Goal: Communication & Community: Answer question/provide support

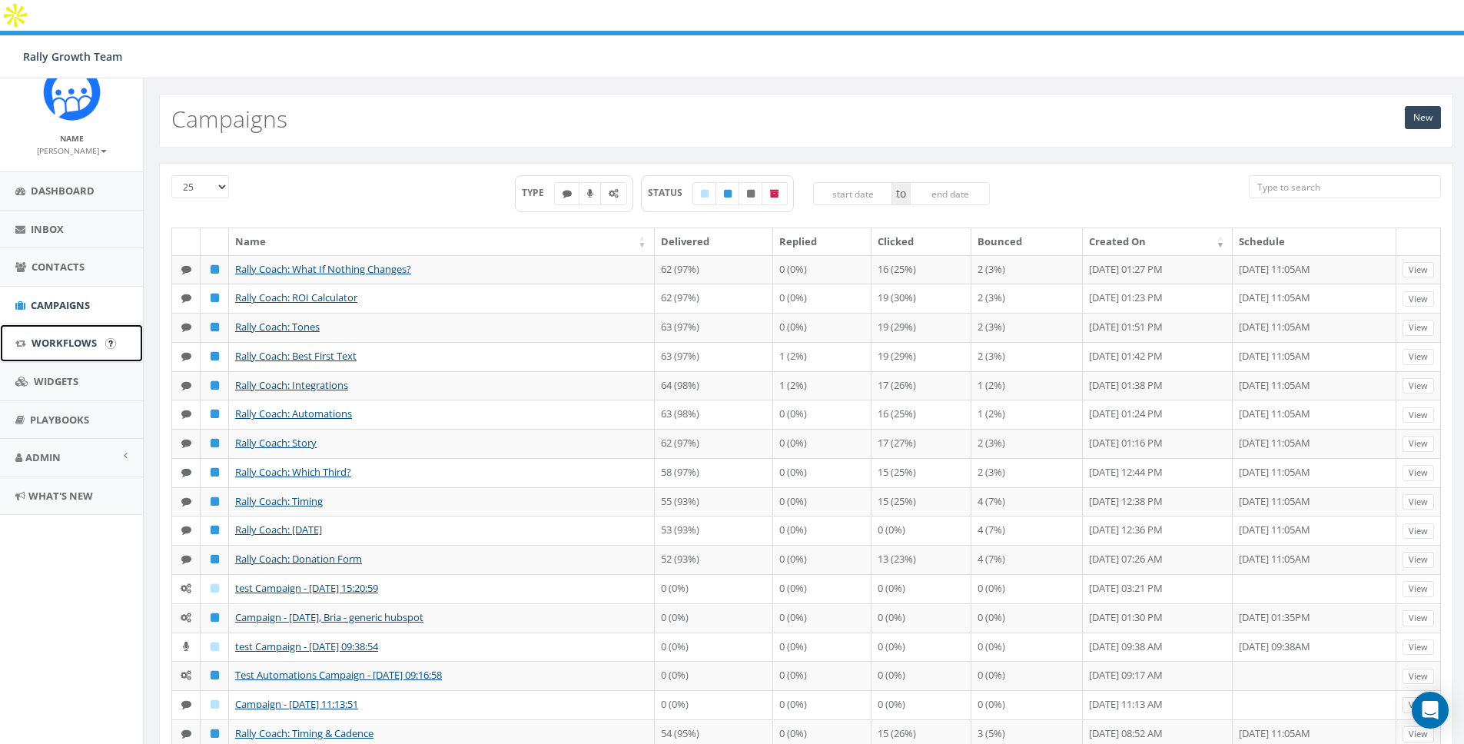
click at [61, 340] on span "Workflows" at bounding box center [64, 343] width 65 height 14
click at [52, 346] on span "Workflows" at bounding box center [64, 343] width 65 height 14
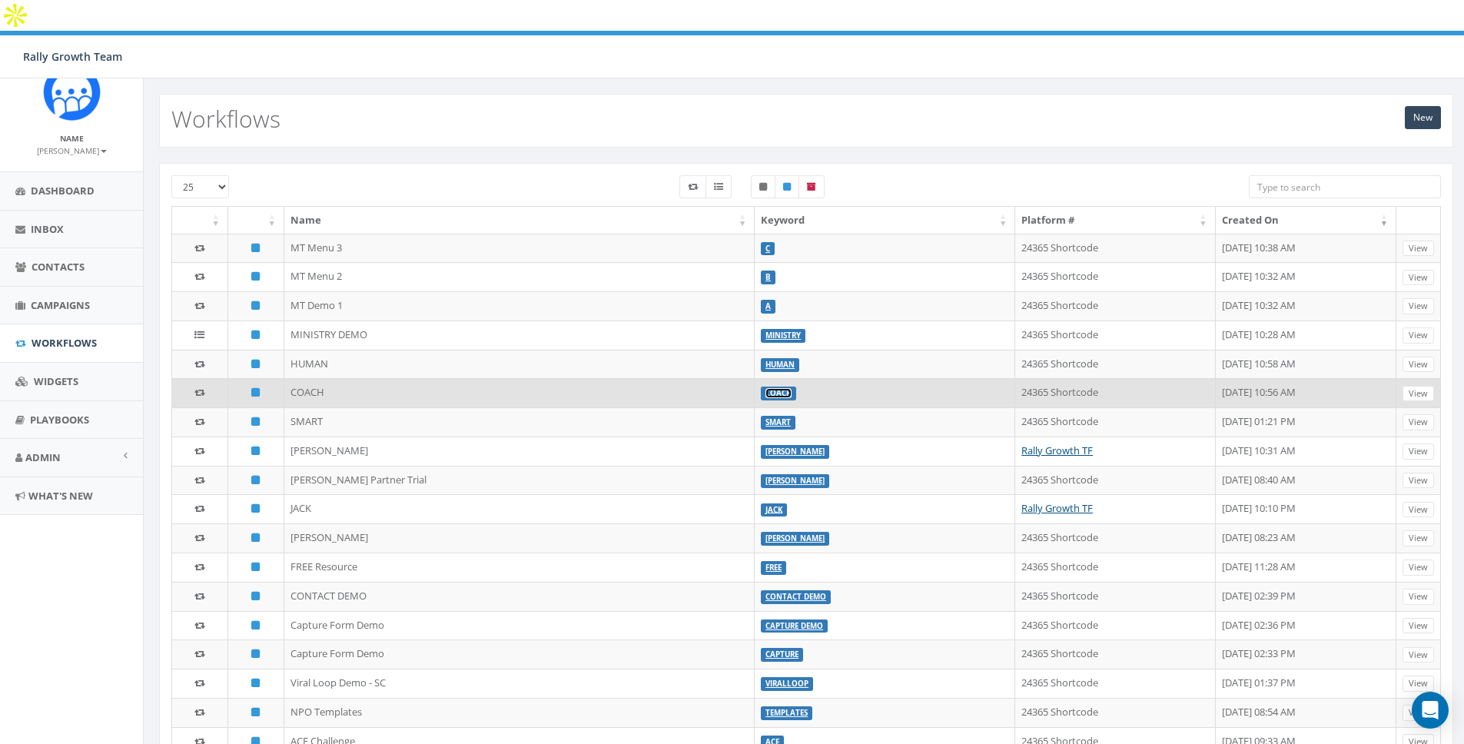
click at [766, 388] on link "COACH" at bounding box center [779, 393] width 26 height 10
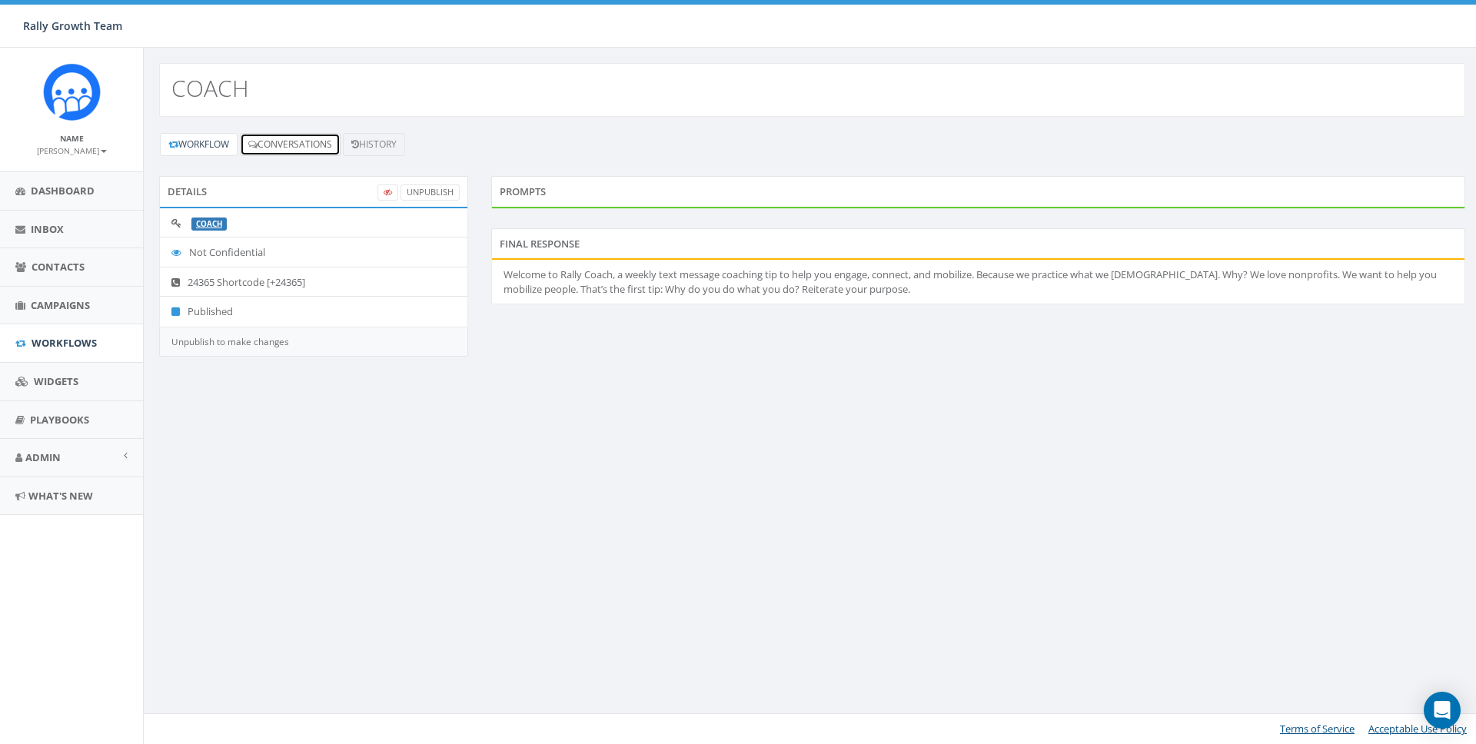
click at [292, 145] on link "Conversations" at bounding box center [290, 144] width 101 height 23
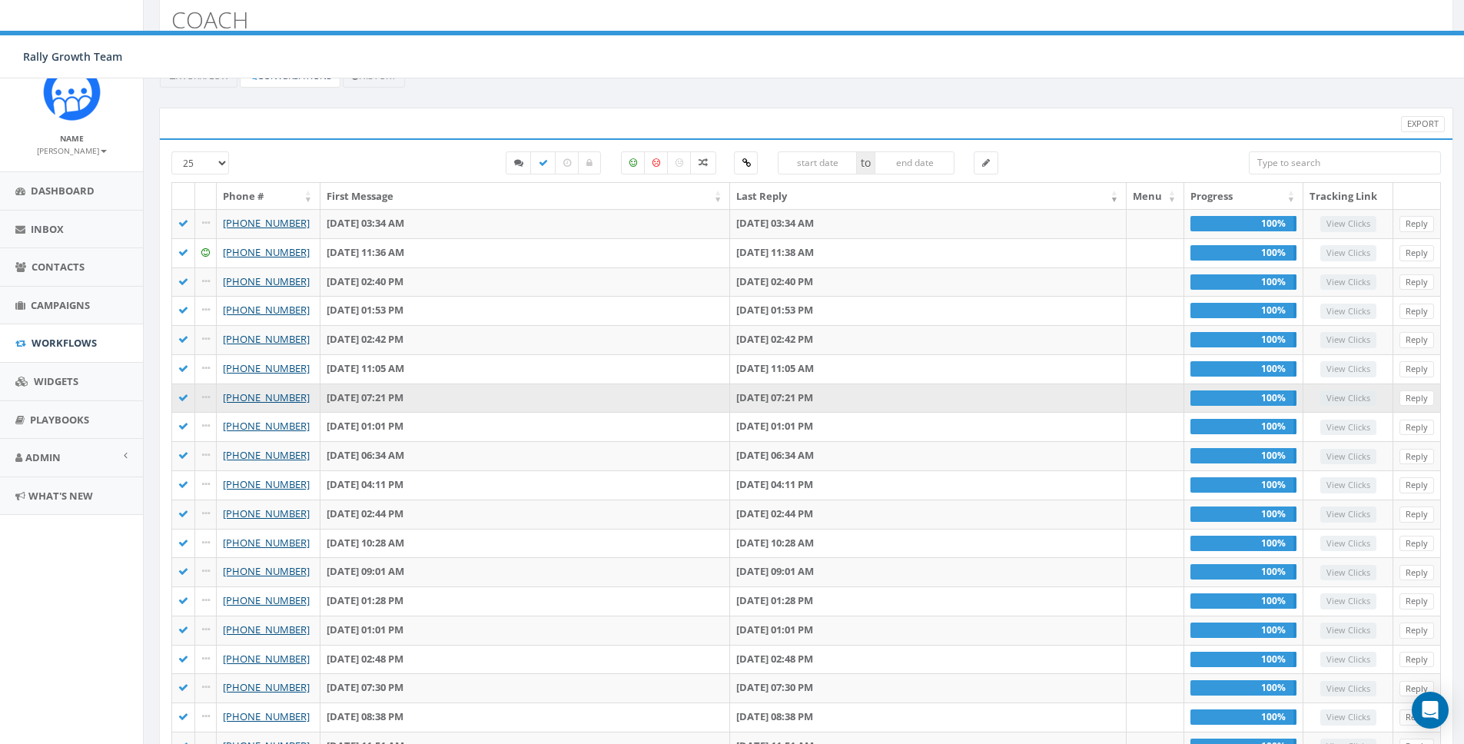
scroll to position [35, 0]
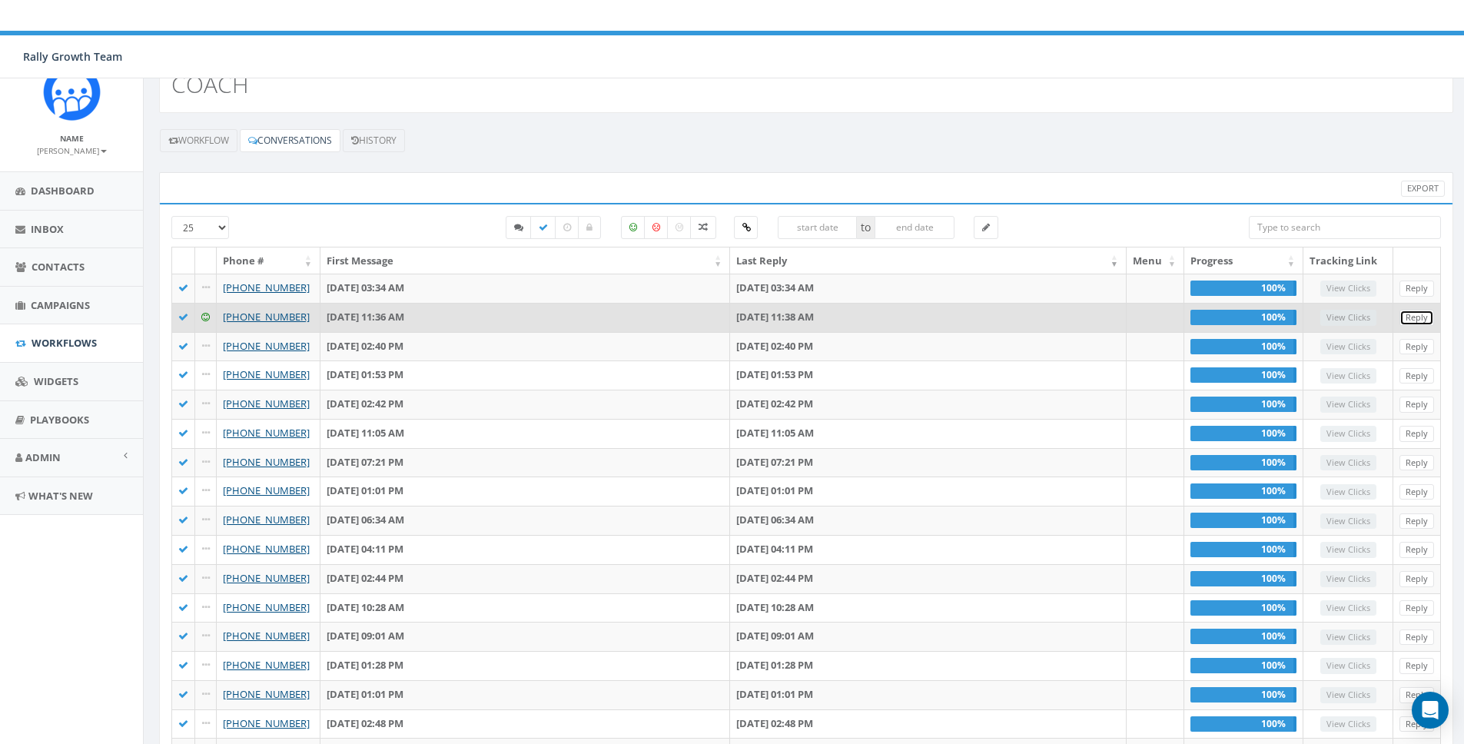
click at [1411, 310] on link "Reply" at bounding box center [1417, 318] width 35 height 16
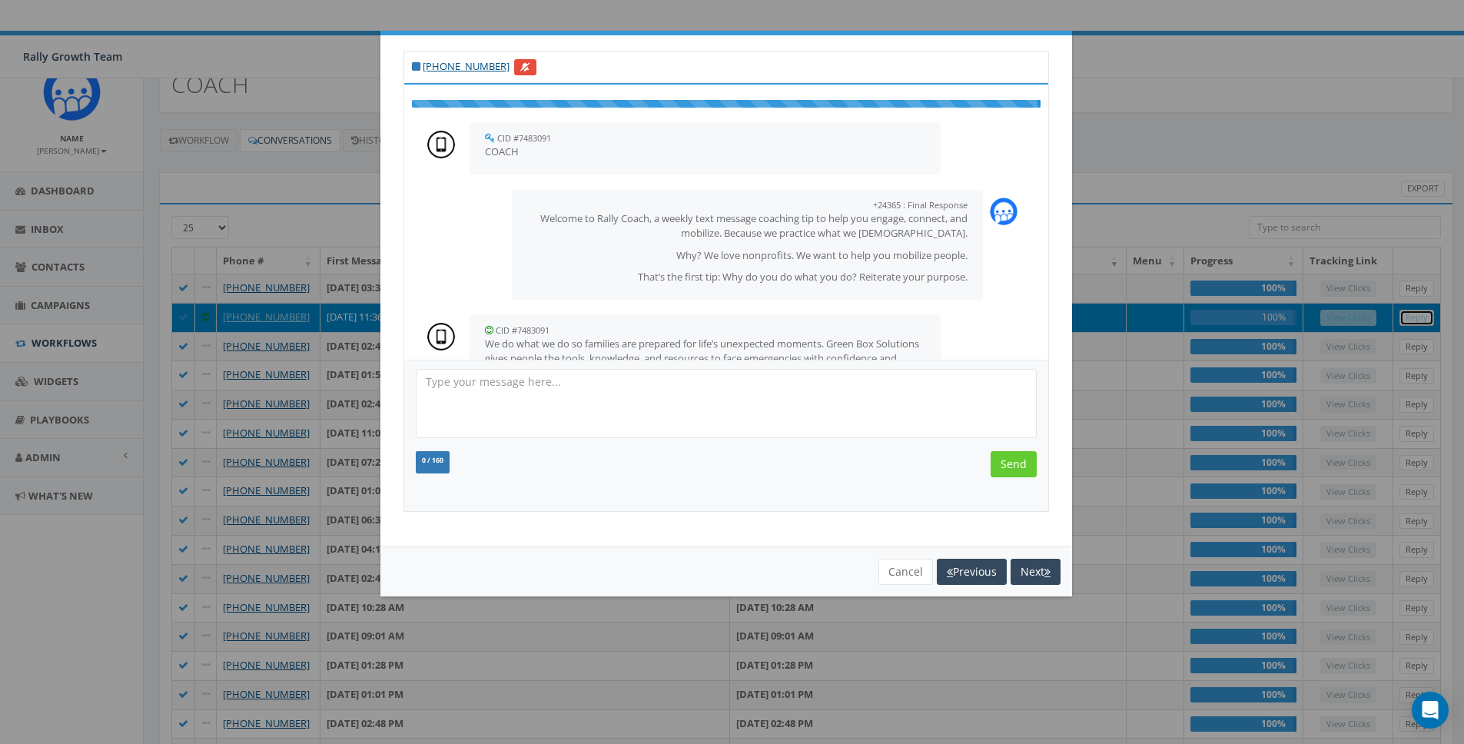
scroll to position [35, 0]
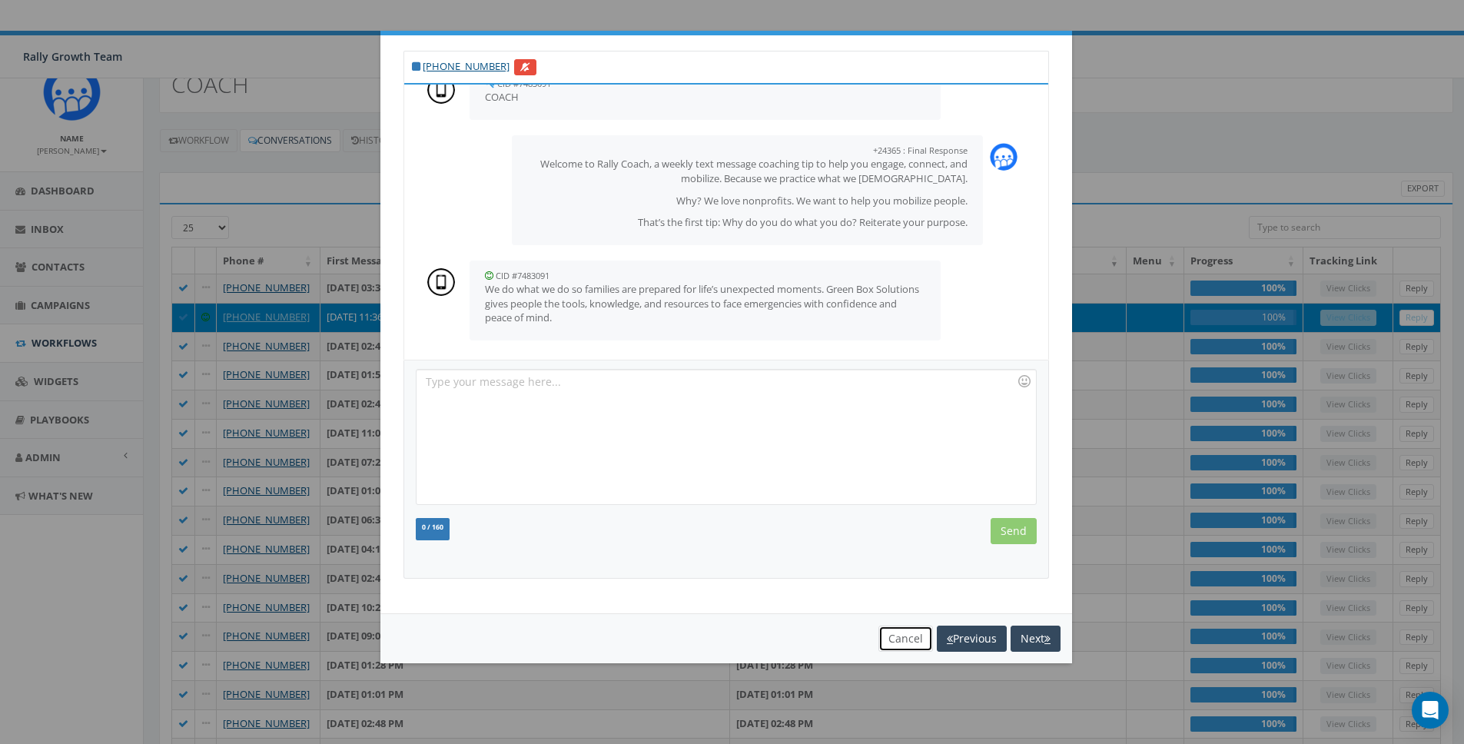
click at [902, 641] on button "Cancel" at bounding box center [906, 639] width 55 height 26
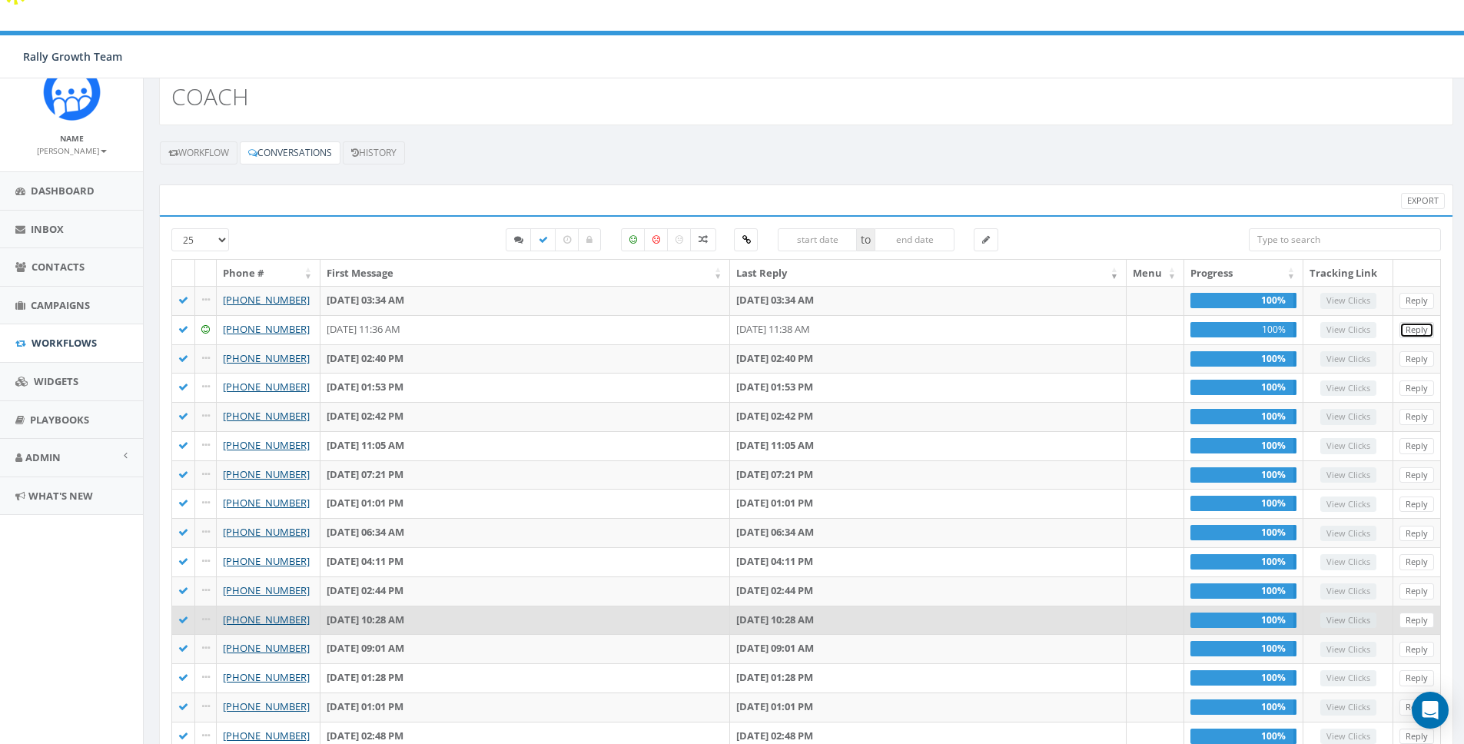
scroll to position [0, 0]
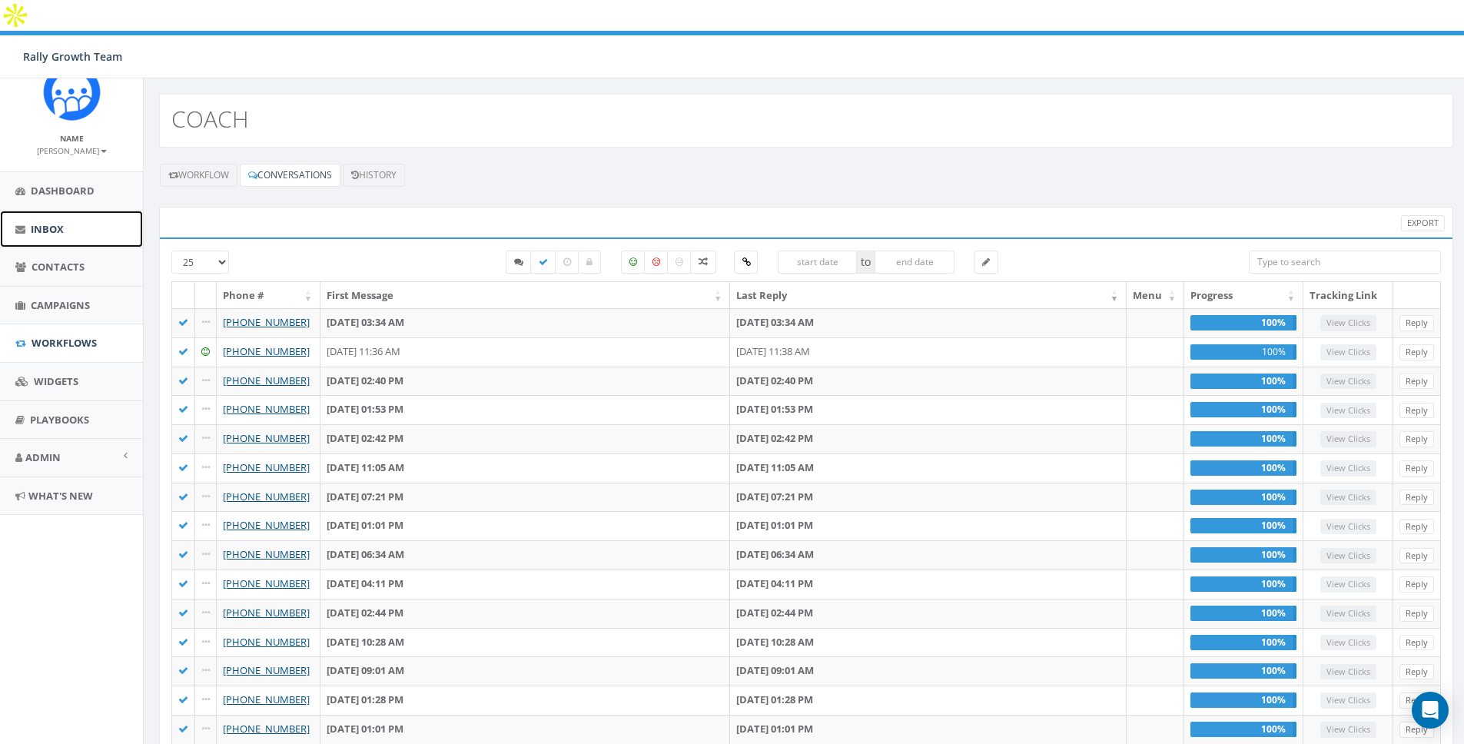
click at [45, 227] on span "Inbox" at bounding box center [47, 229] width 33 height 14
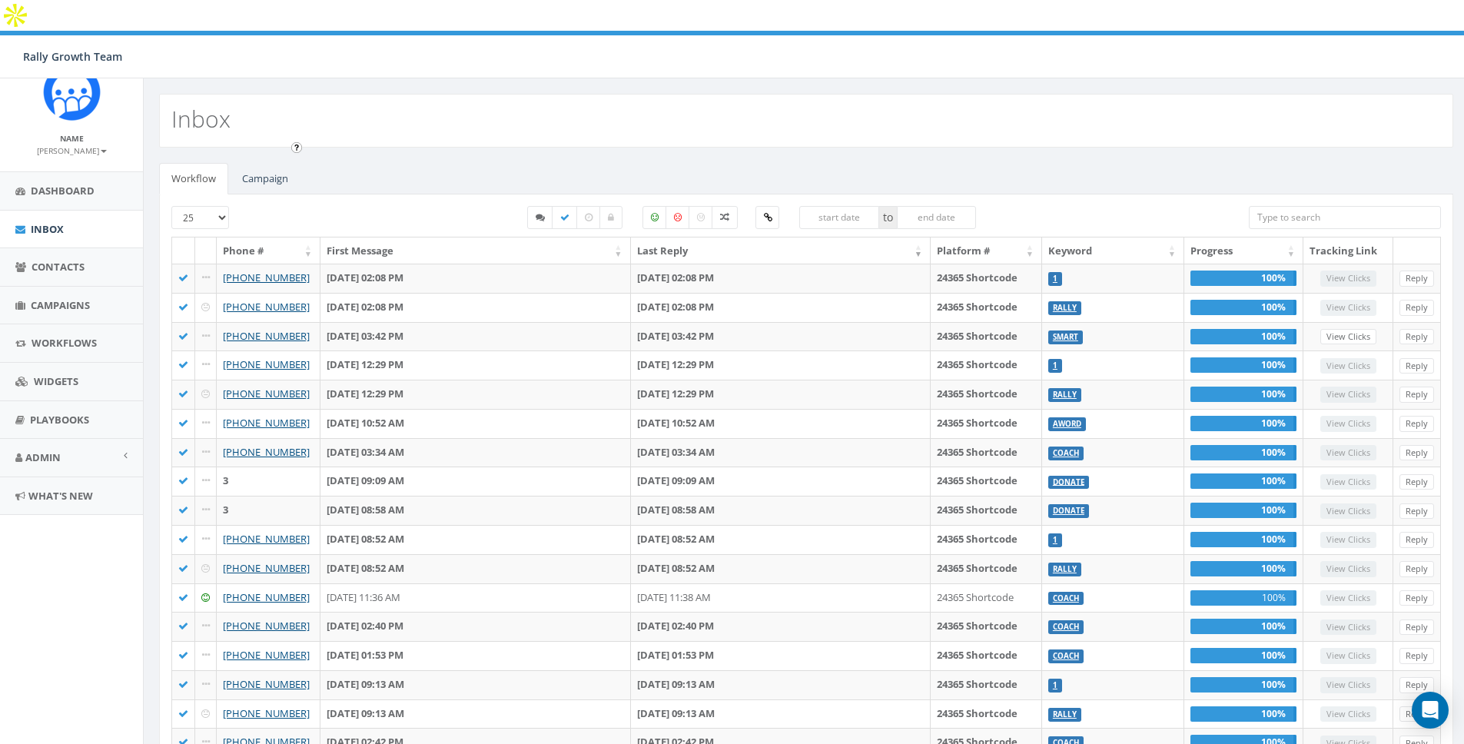
click at [293, 151] on input "image" at bounding box center [296, 147] width 11 height 11
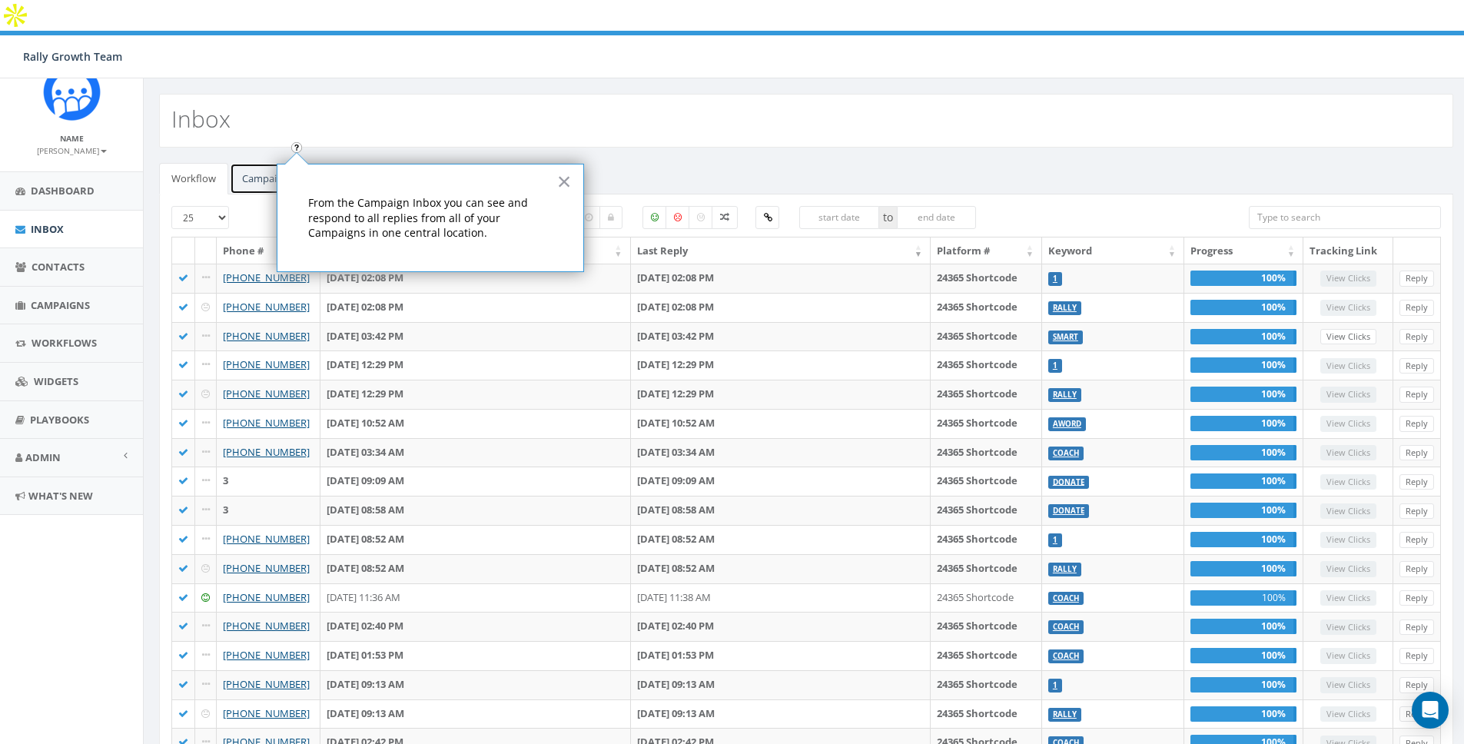
click at [258, 163] on link "Campaign" at bounding box center [265, 179] width 71 height 32
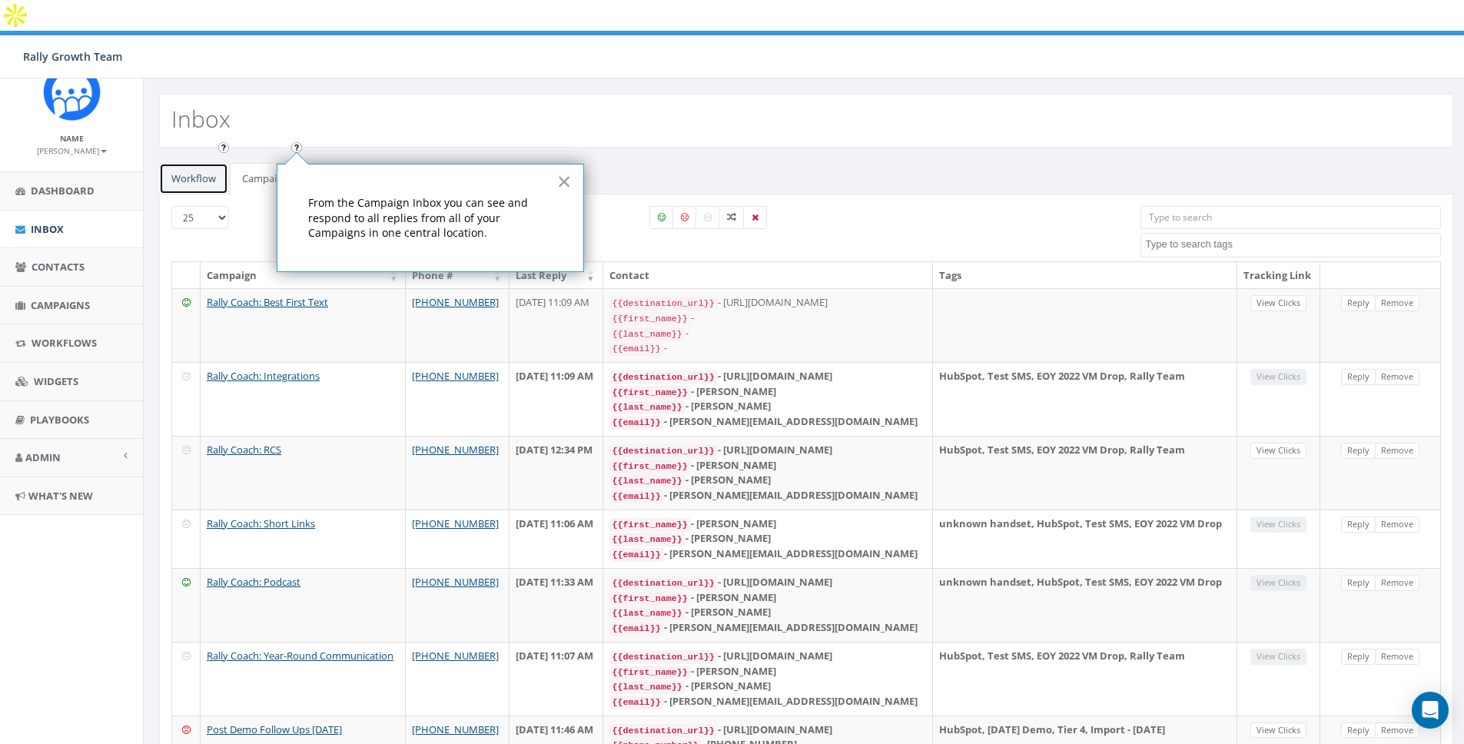
click at [210, 163] on link "Workflow" at bounding box center [193, 179] width 69 height 32
